Goal: Task Accomplishment & Management: Manage account settings

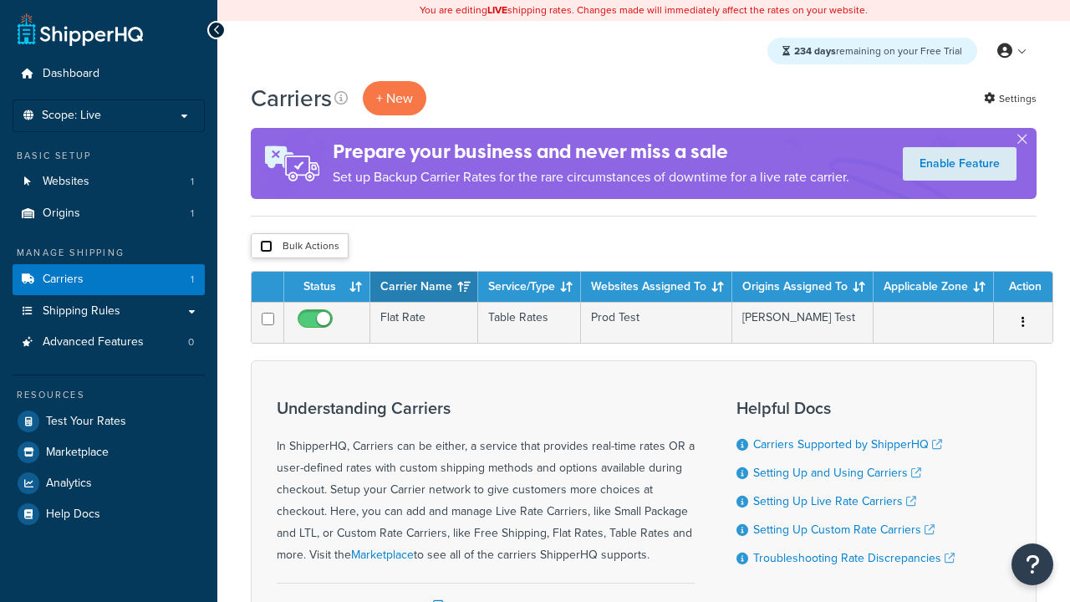
click at [266, 247] on input "checkbox" at bounding box center [266, 246] width 13 height 13
checkbox input "true"
click at [0, 0] on button "Delete" at bounding box center [0, 0] width 0 height 0
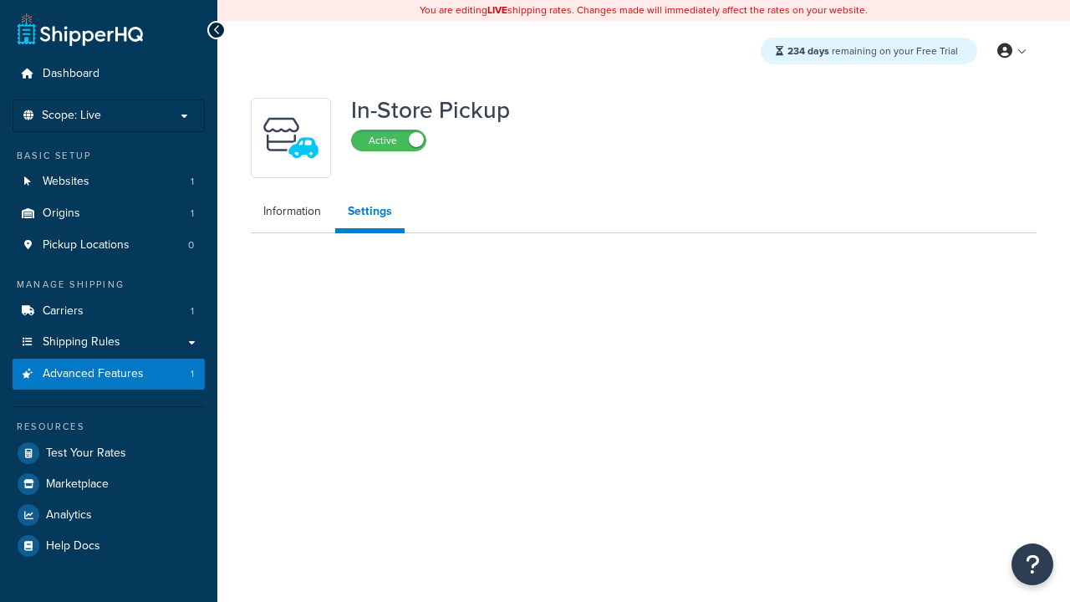
select select "inline"
